Goal: Find specific page/section: Find specific page/section

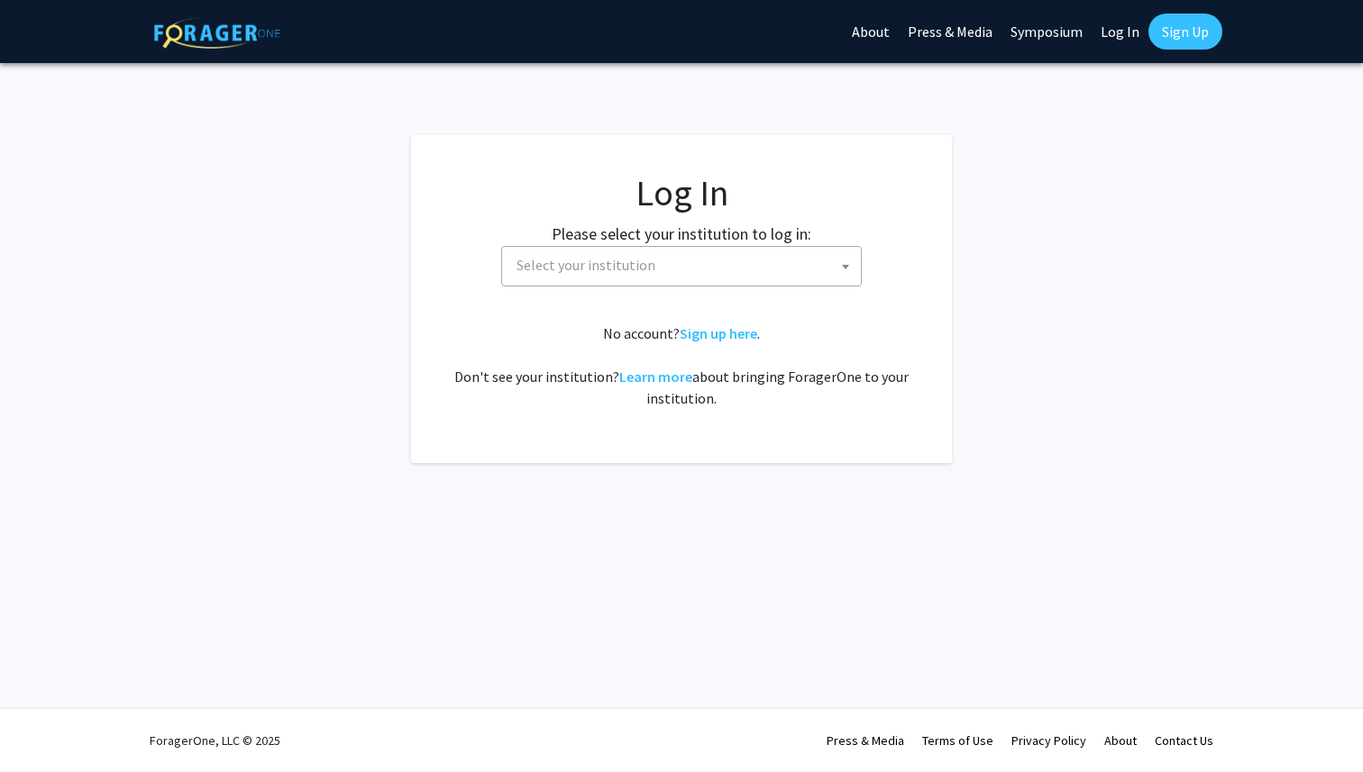
select select
click at [569, 267] on span "Select your institution" at bounding box center [585, 265] width 139 height 18
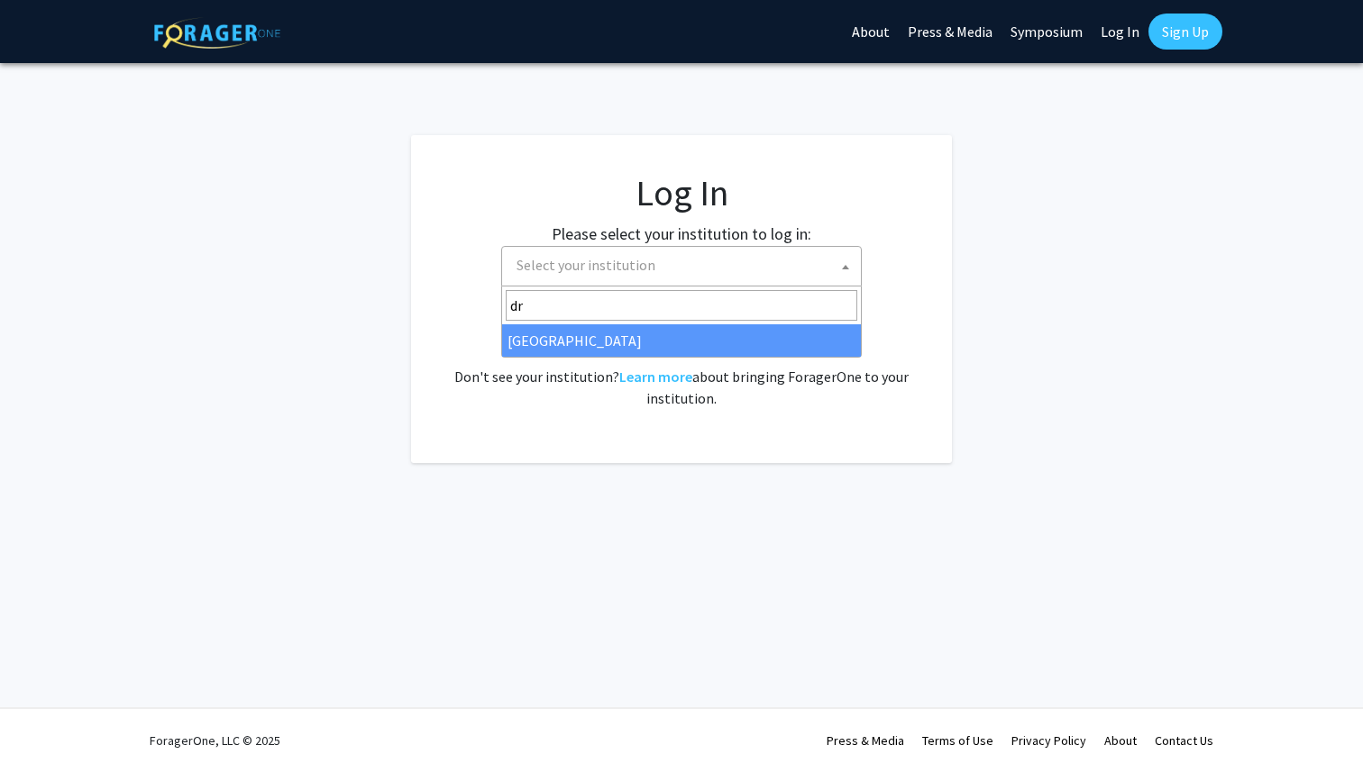
type input "dre"
select select "6"
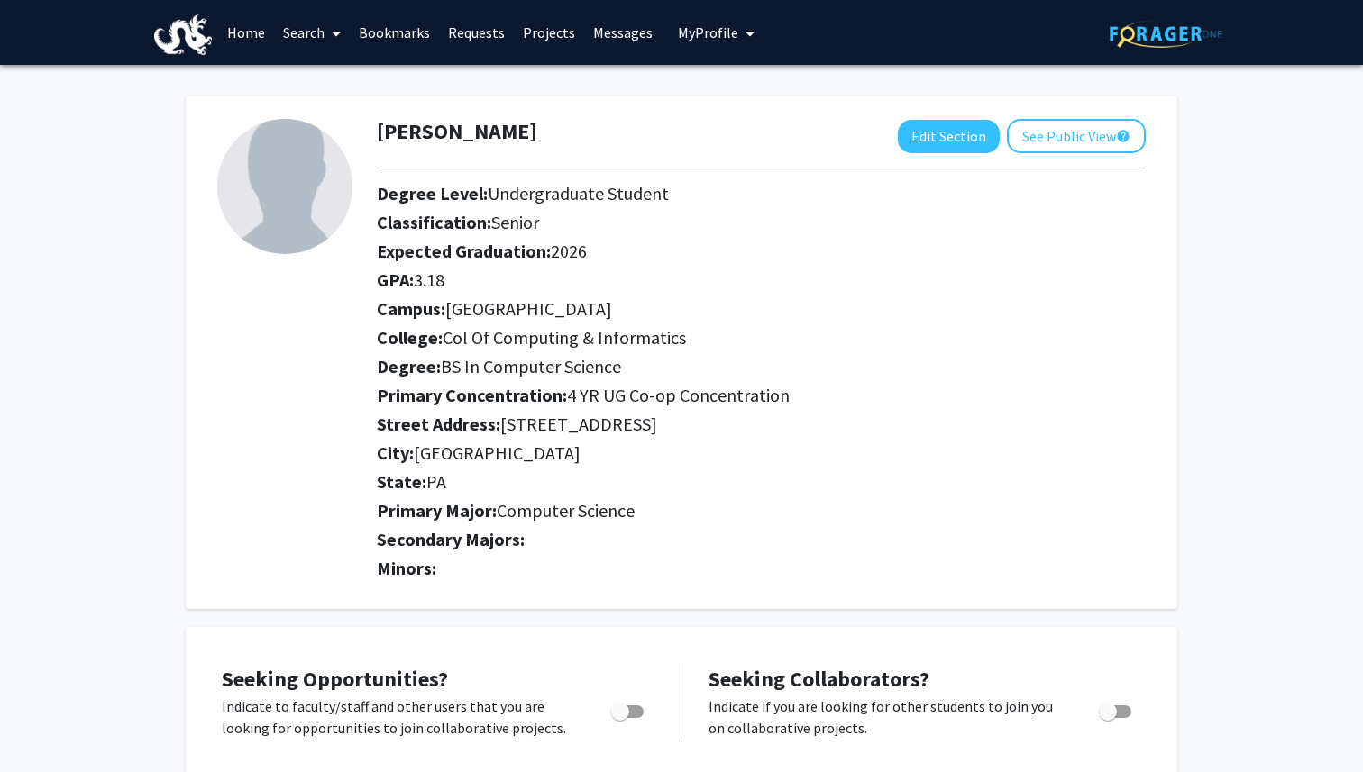
click at [235, 24] on link "Home" at bounding box center [246, 32] width 56 height 63
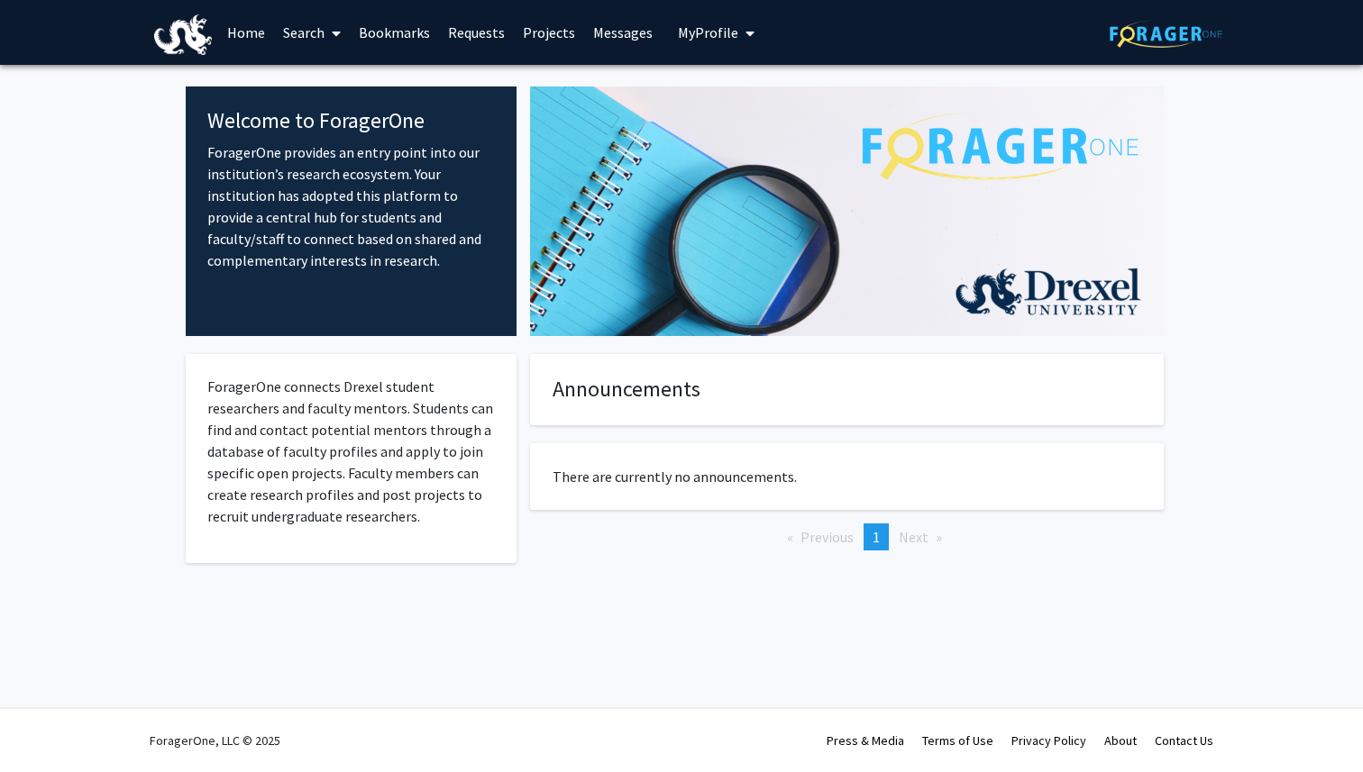
click at [549, 33] on link "Projects" at bounding box center [549, 32] width 70 height 63
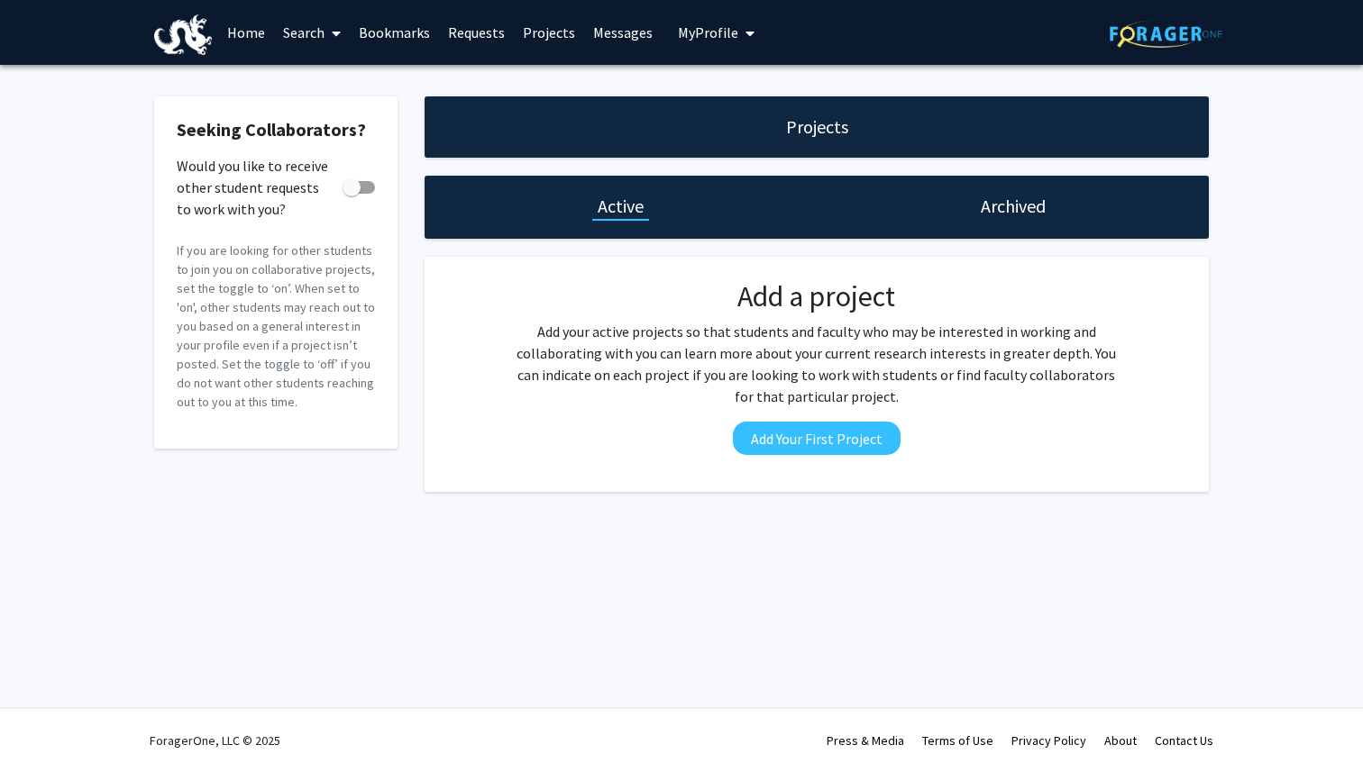
click at [488, 38] on link "Requests" at bounding box center [476, 32] width 75 height 63
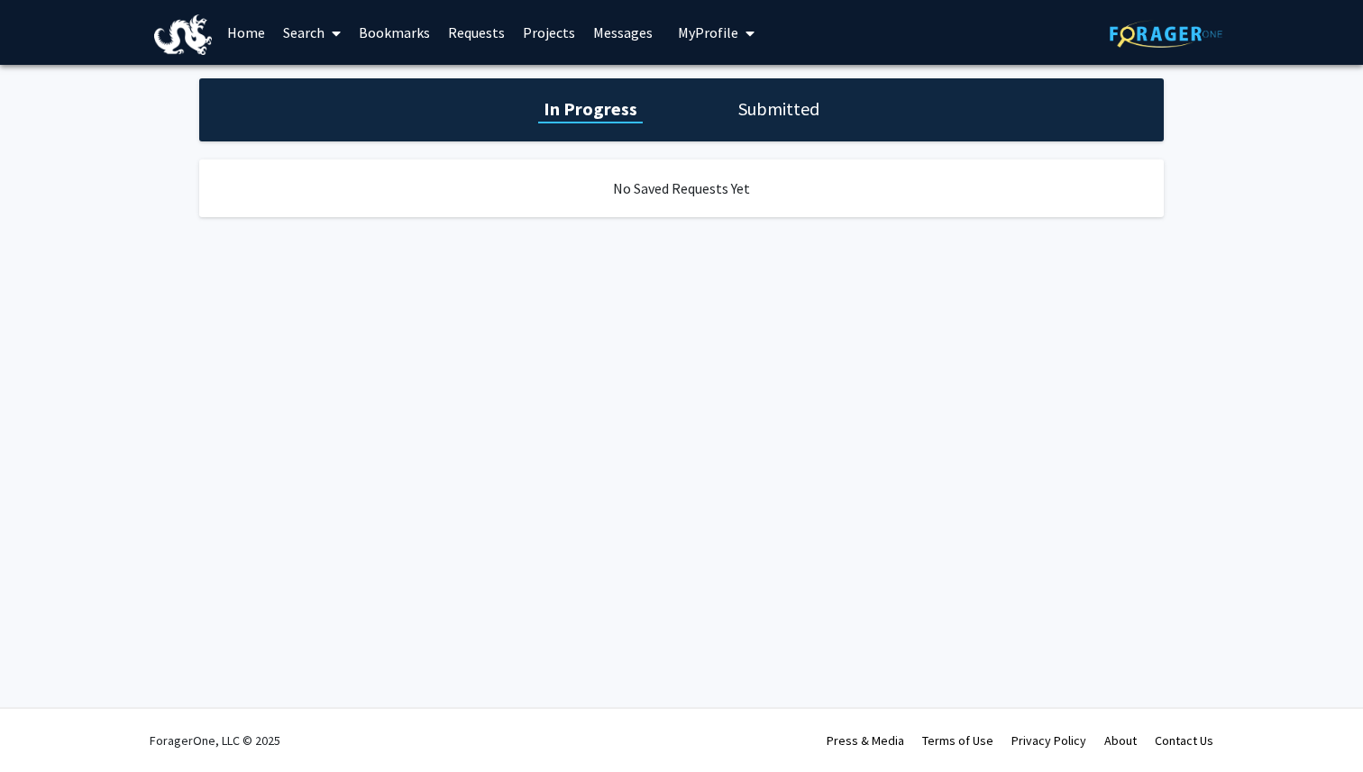
click at [399, 41] on link "Bookmarks" at bounding box center [394, 32] width 89 height 63
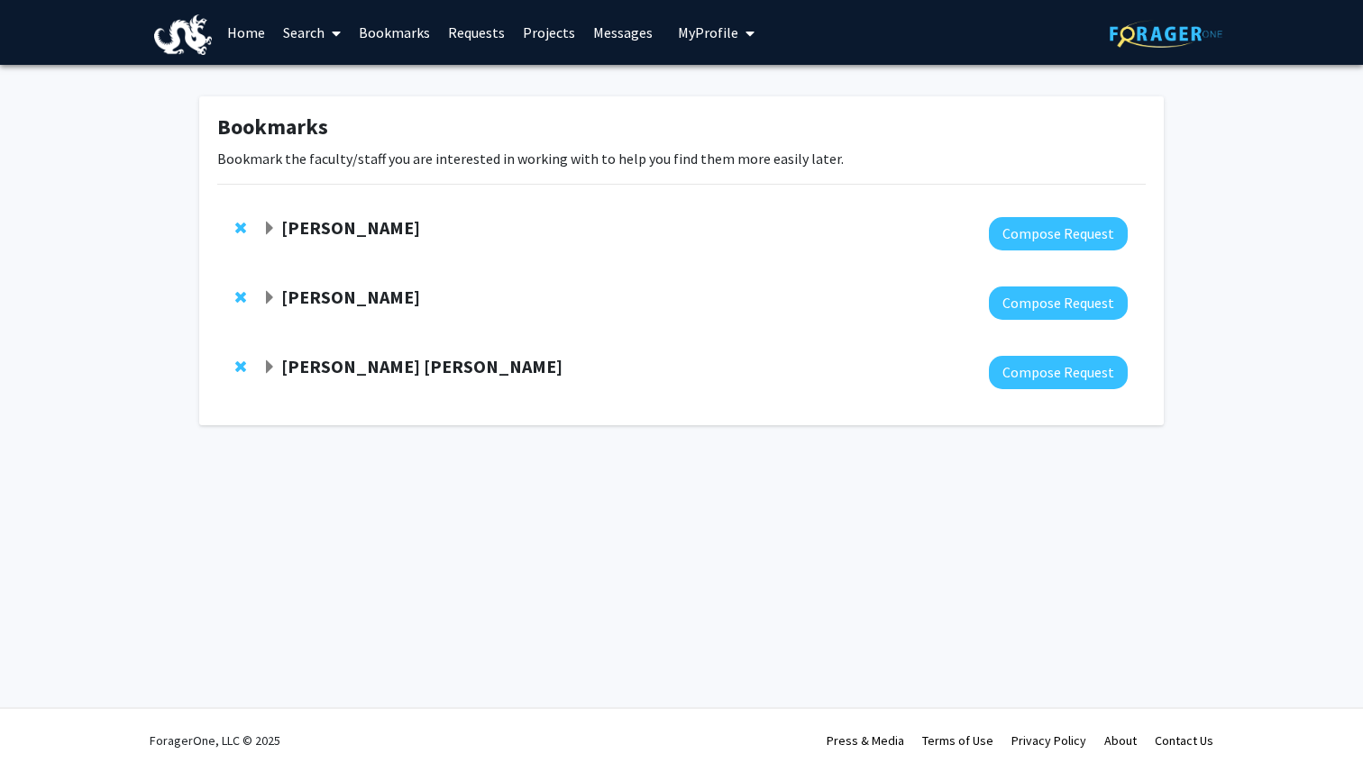
click at [293, 34] on link "Search" at bounding box center [312, 32] width 76 height 63
click at [332, 114] on span "Students" at bounding box center [329, 119] width 110 height 36
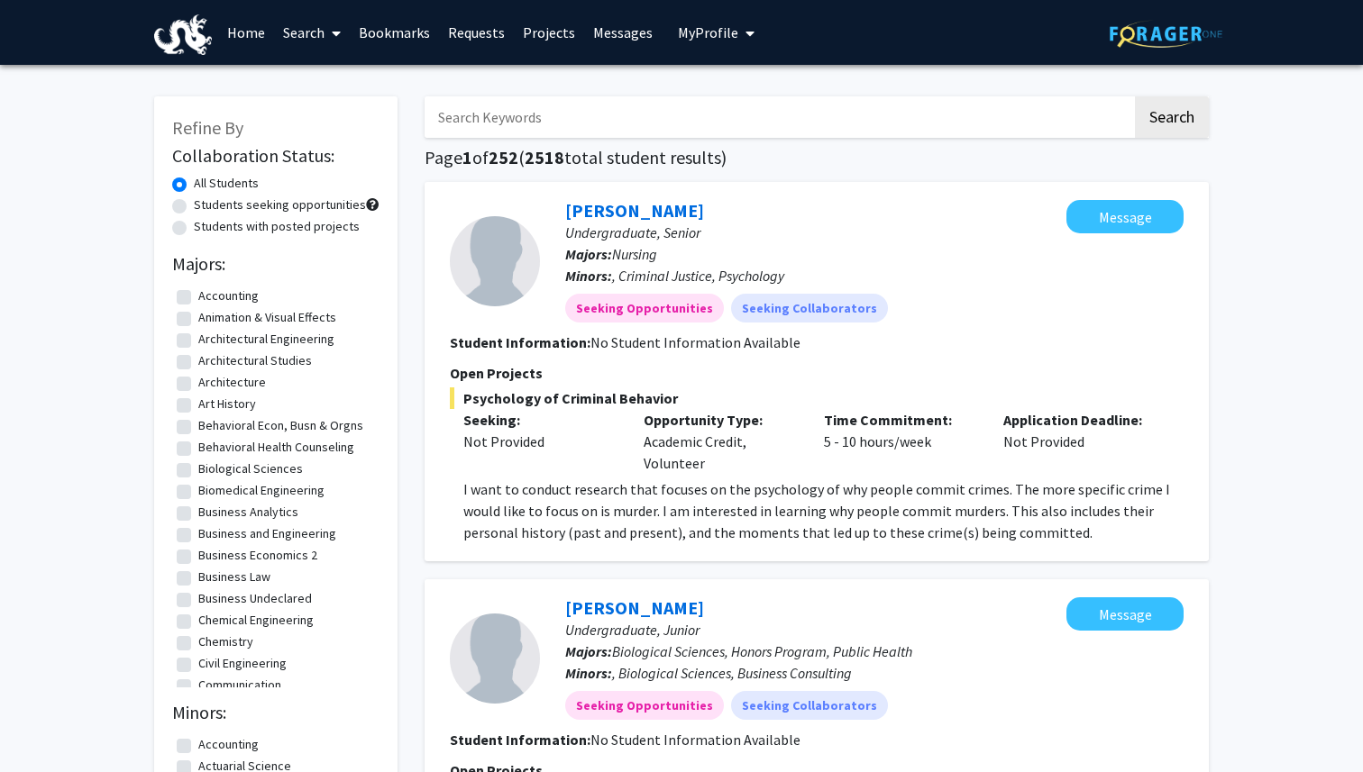
click at [304, 23] on link "Search" at bounding box center [312, 32] width 76 height 63
click at [326, 77] on span "Faculty/Staff" at bounding box center [340, 83] width 132 height 36
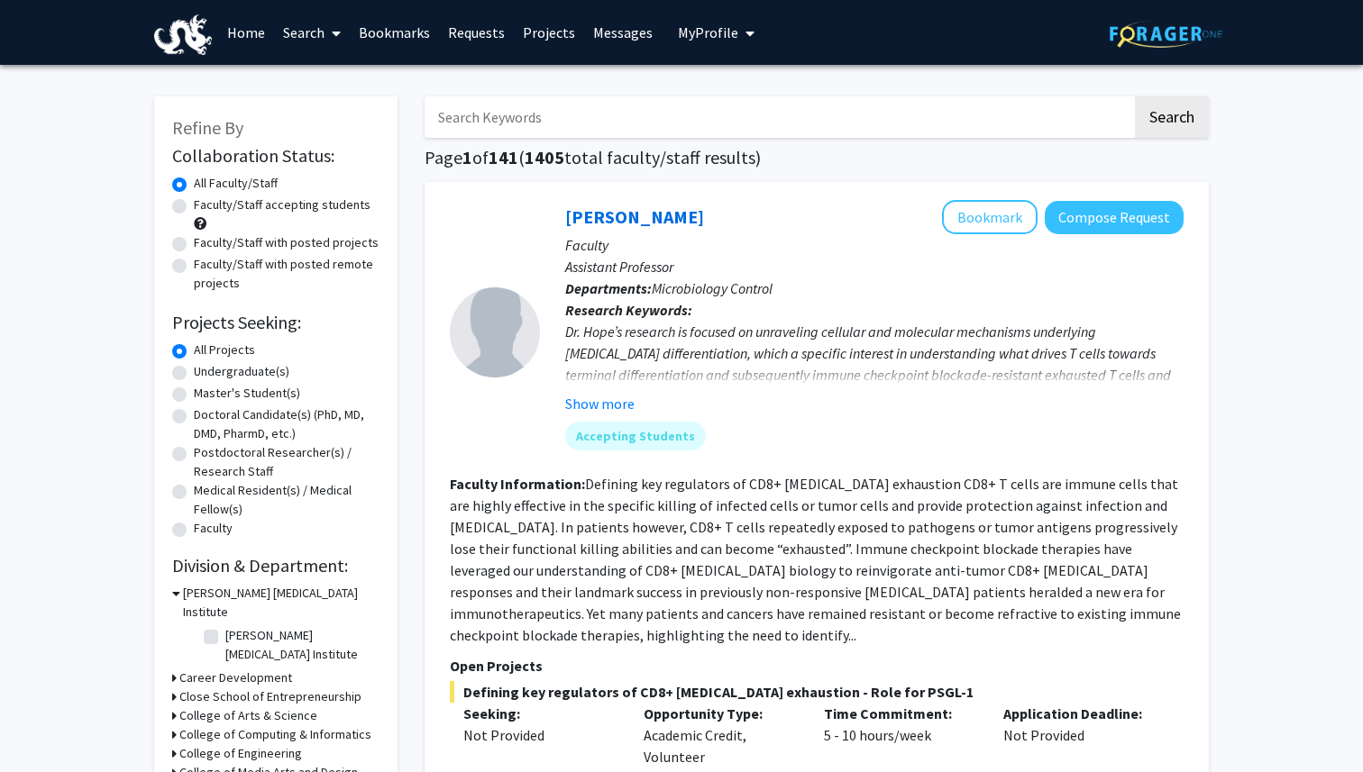
click at [247, 36] on link "Home" at bounding box center [246, 32] width 56 height 63
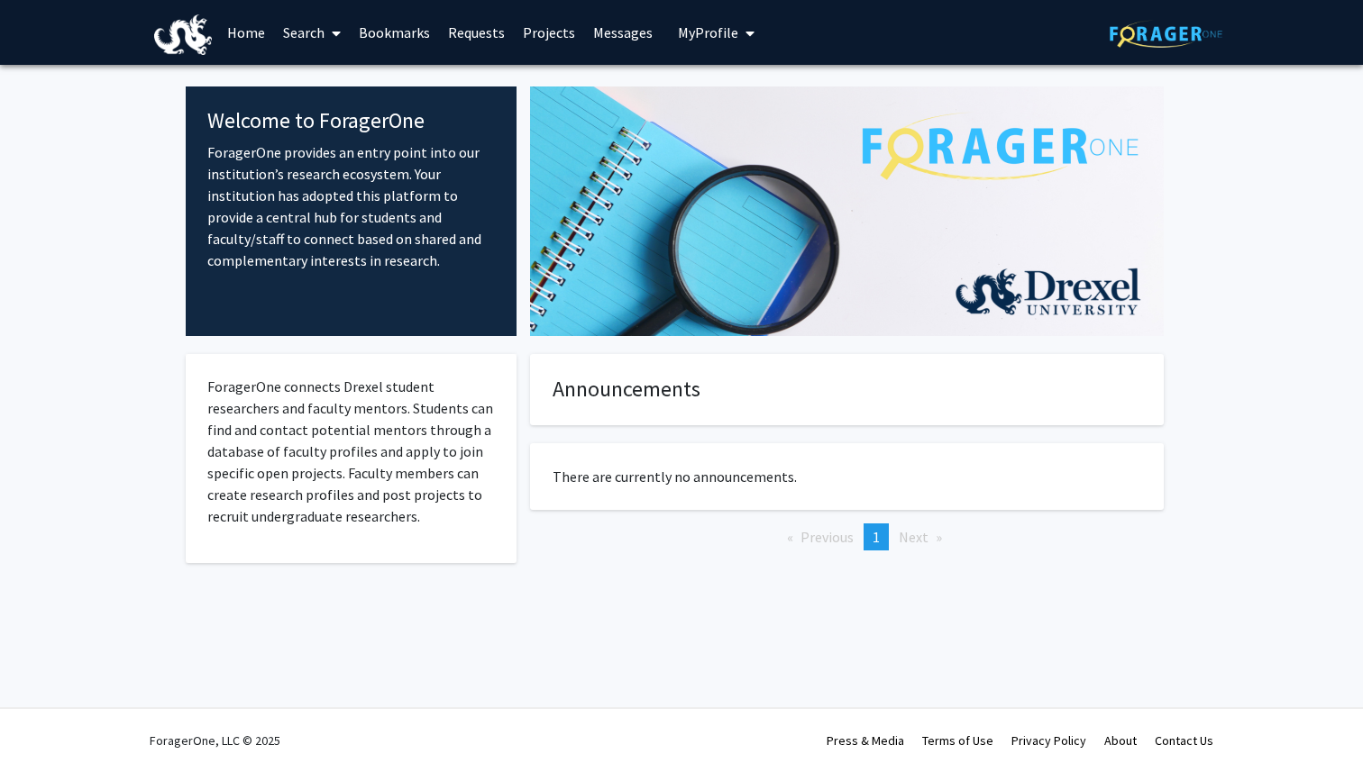
click at [397, 452] on p "ForagerOne connects Drexel student researchers and faculty mentors. Students ca…" at bounding box center [350, 451] width 287 height 151
click at [914, 537] on span "Next page" at bounding box center [913, 537] width 30 height 18
click at [678, 23] on span "My Profile" at bounding box center [708, 32] width 60 height 18
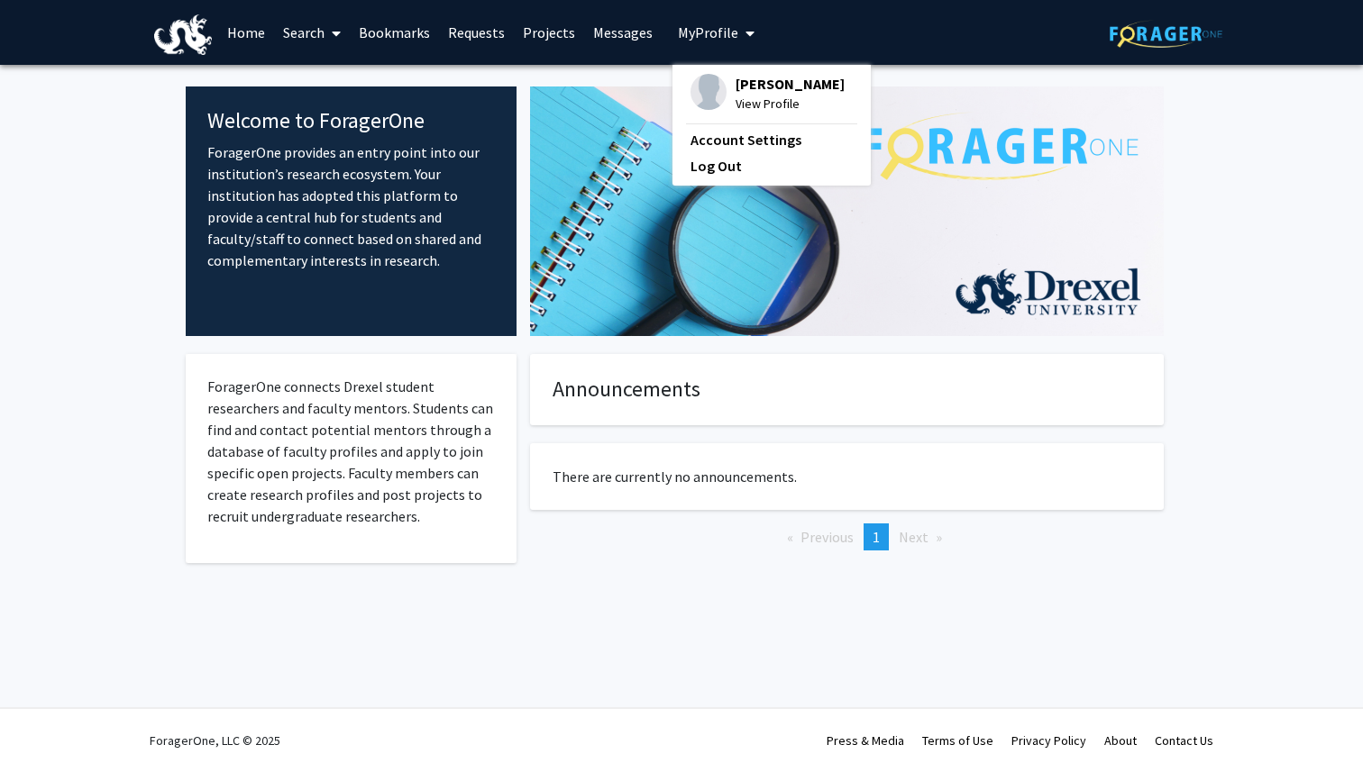
click at [308, 35] on link "Search" at bounding box center [312, 32] width 76 height 63
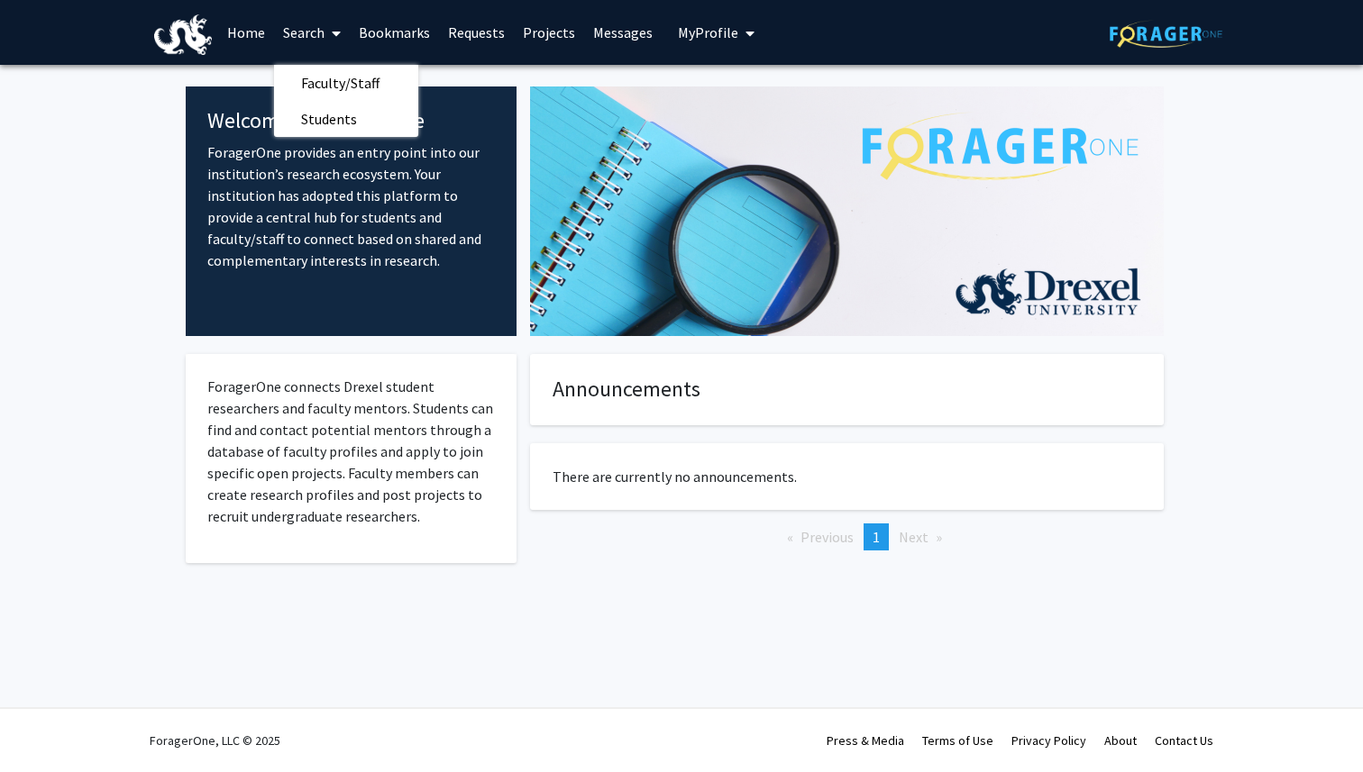
click at [248, 43] on link "Home" at bounding box center [246, 32] width 56 height 63
click at [303, 36] on link "Search" at bounding box center [312, 32] width 76 height 63
click at [330, 82] on span "Faculty/Staff" at bounding box center [340, 83] width 132 height 36
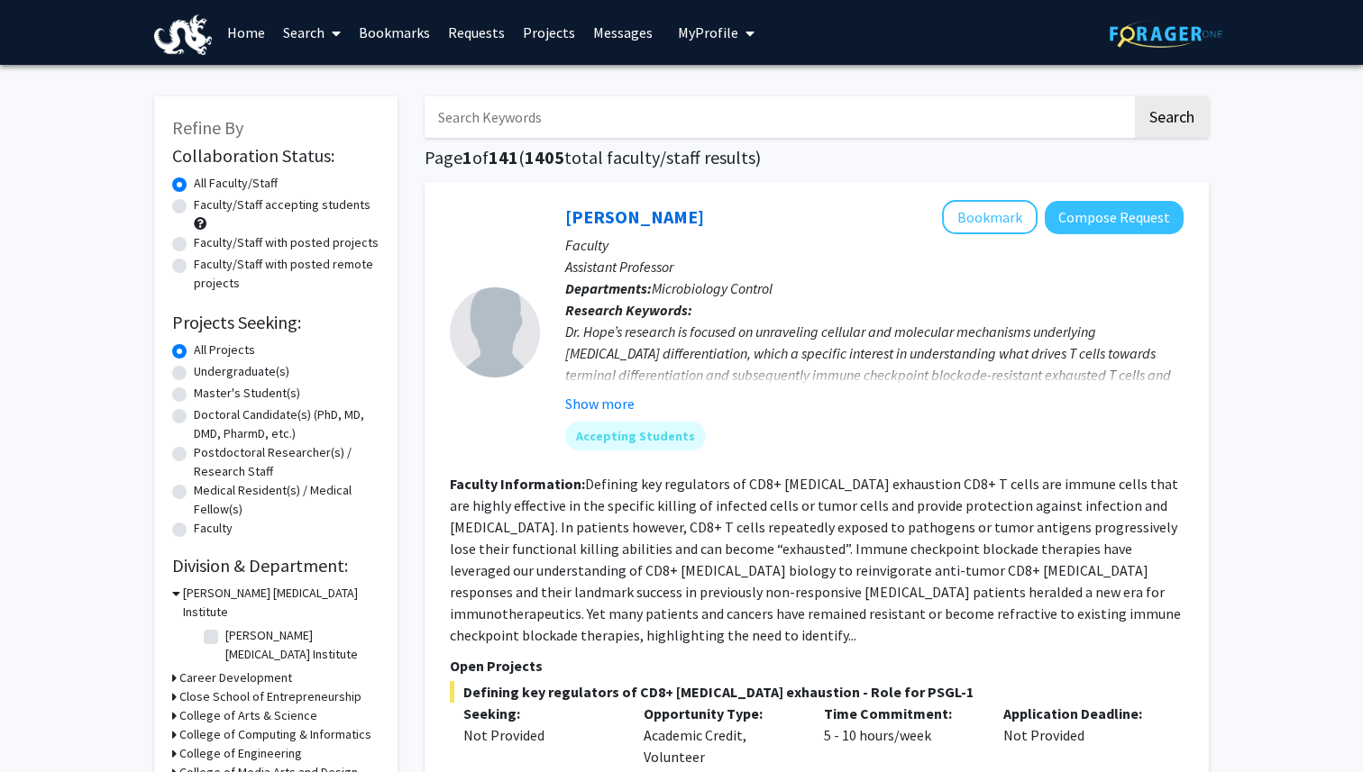
click at [320, 43] on link "Search" at bounding box center [312, 32] width 76 height 63
click at [320, 42] on link "Search" at bounding box center [312, 32] width 76 height 63
click at [310, 39] on link "Search" at bounding box center [312, 32] width 76 height 63
click at [315, 25] on link "Search" at bounding box center [312, 32] width 76 height 63
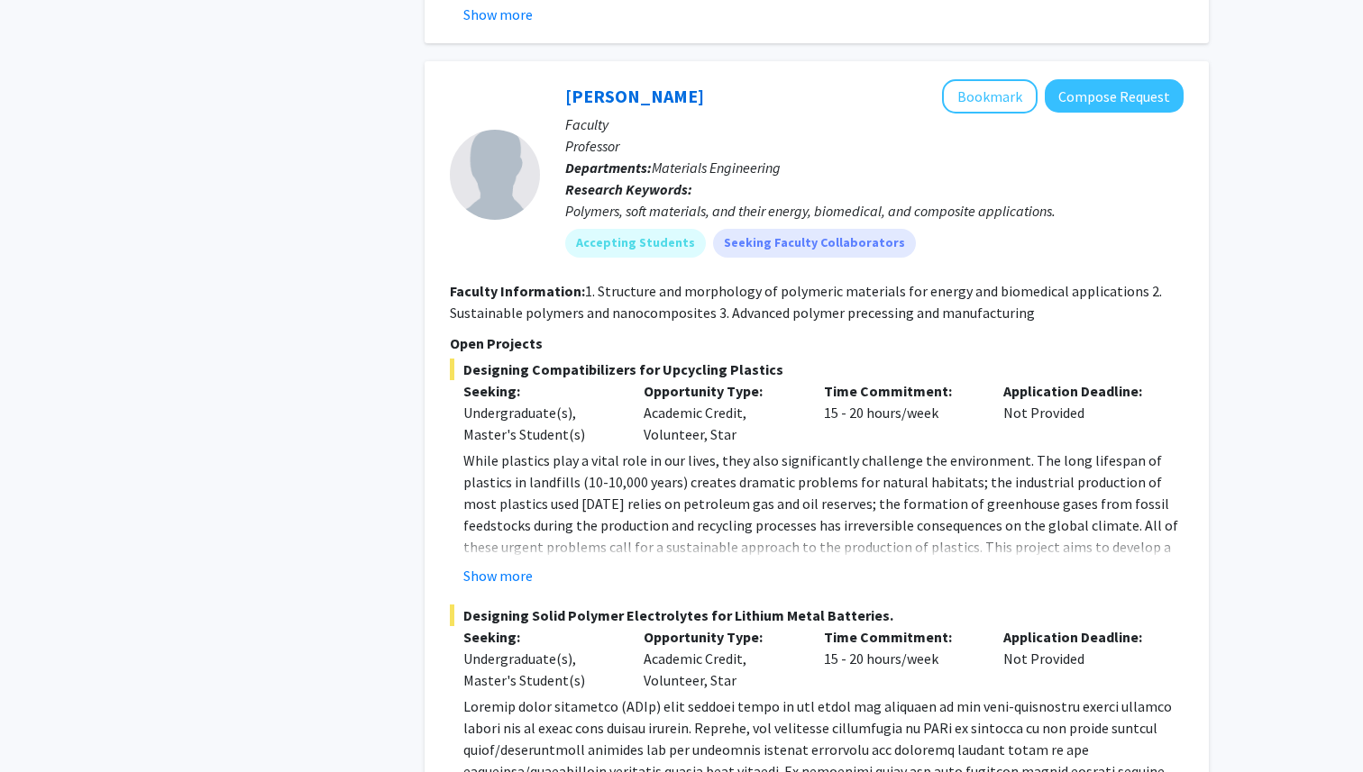
scroll to position [10017, 0]
